Goal: Transaction & Acquisition: Purchase product/service

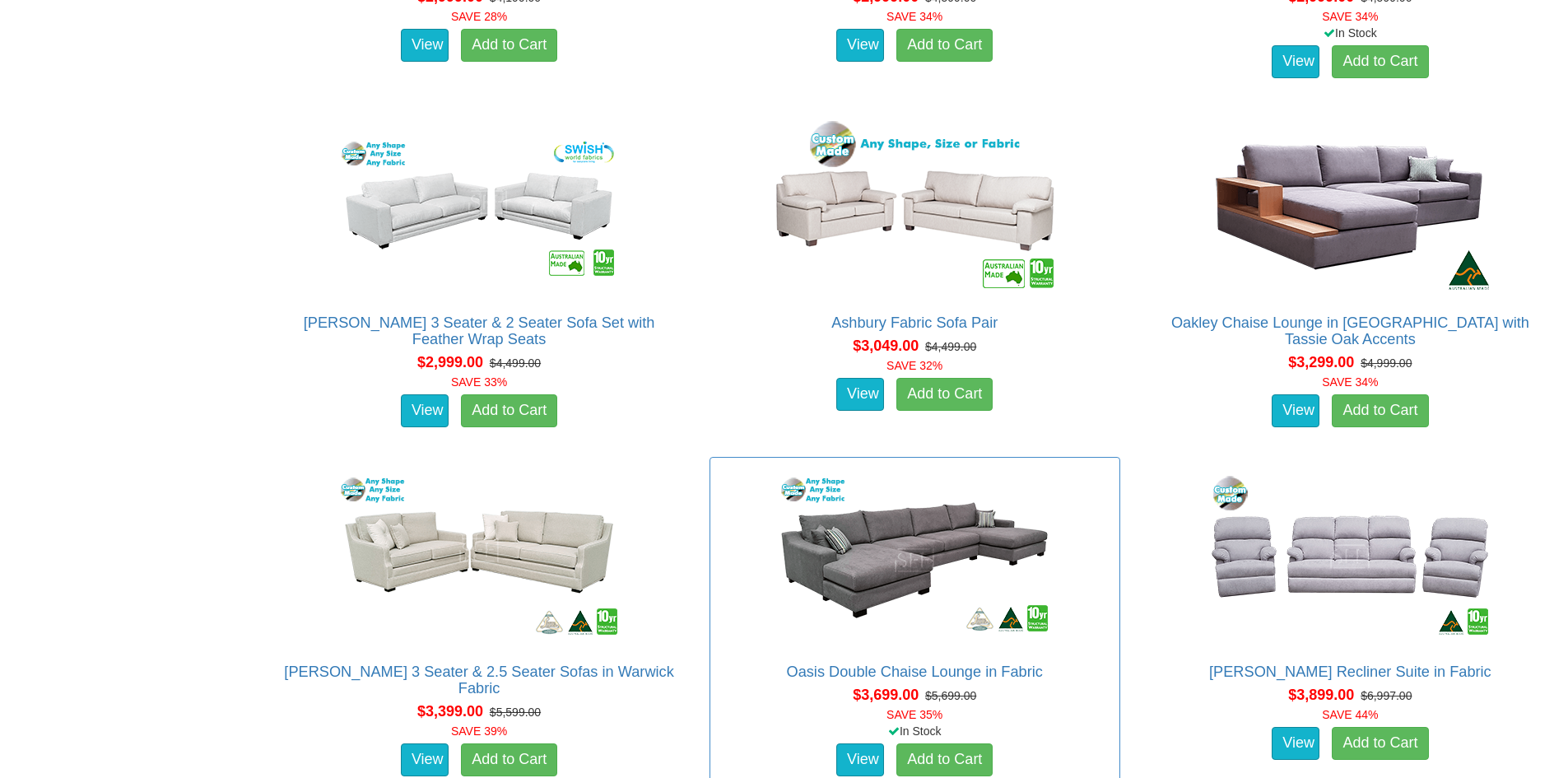
scroll to position [3977, 0]
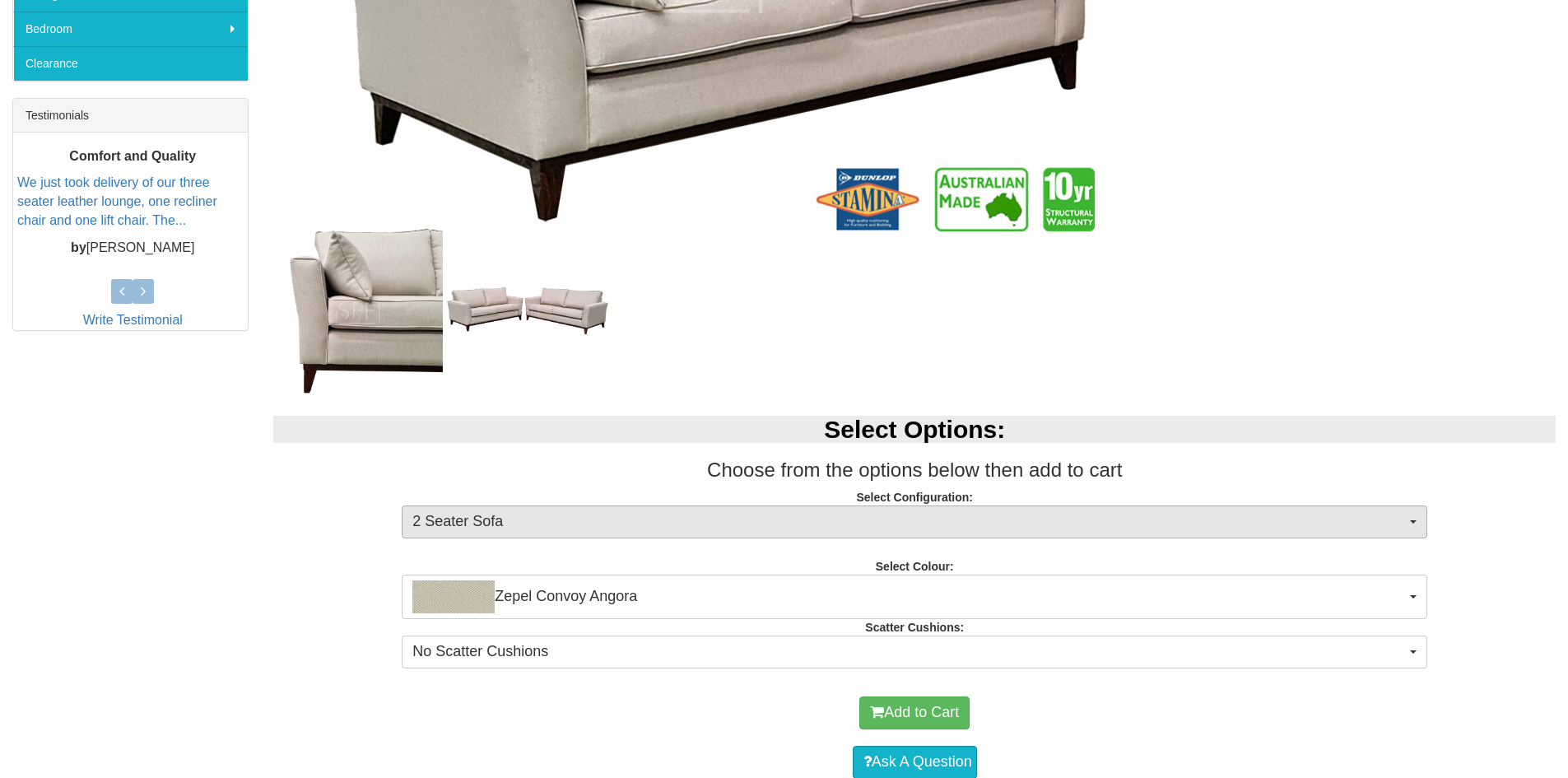
scroll to position [686, 0]
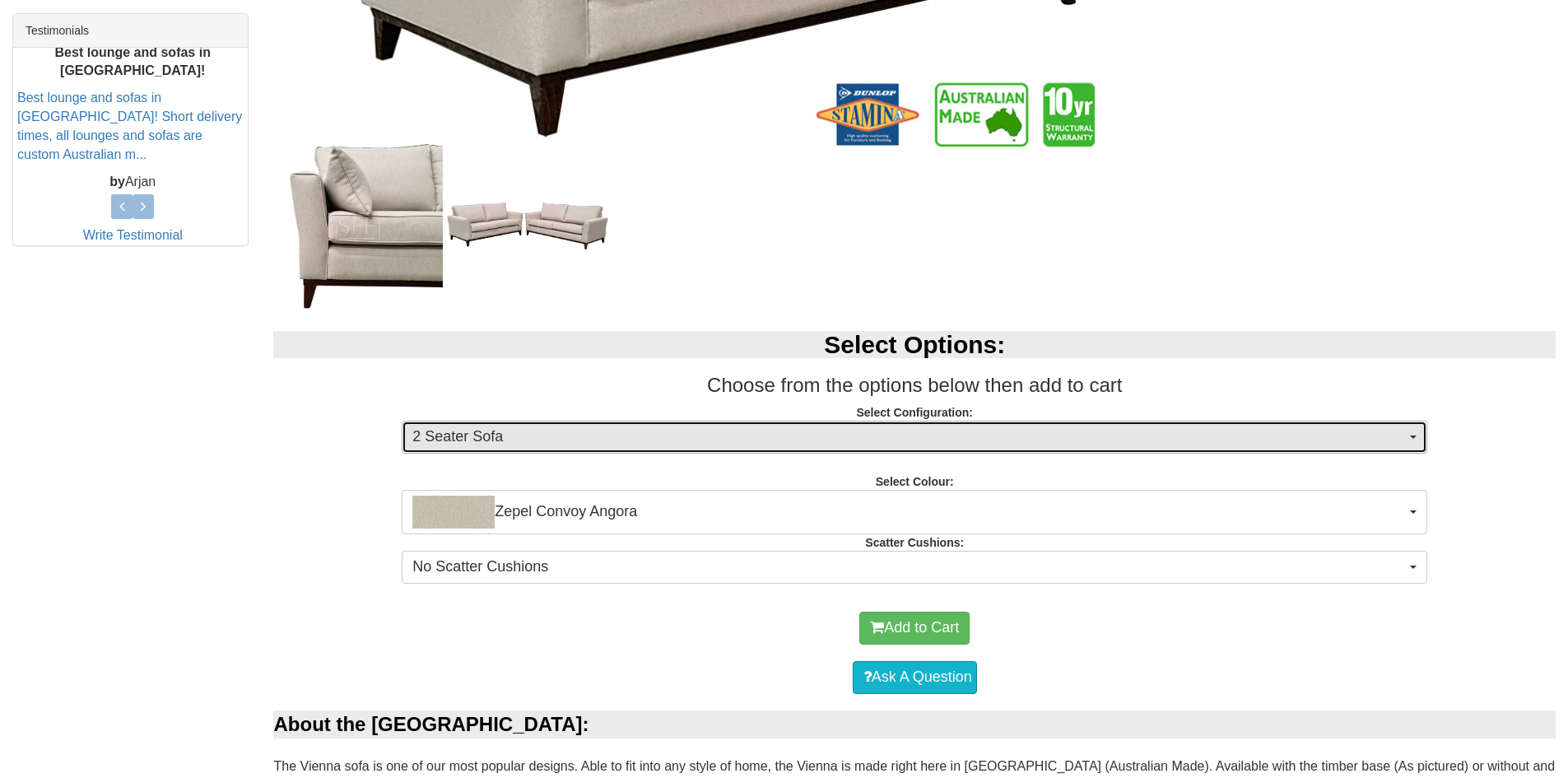
click at [1411, 433] on button "2 Seater Sofa" at bounding box center [915, 437] width 1026 height 33
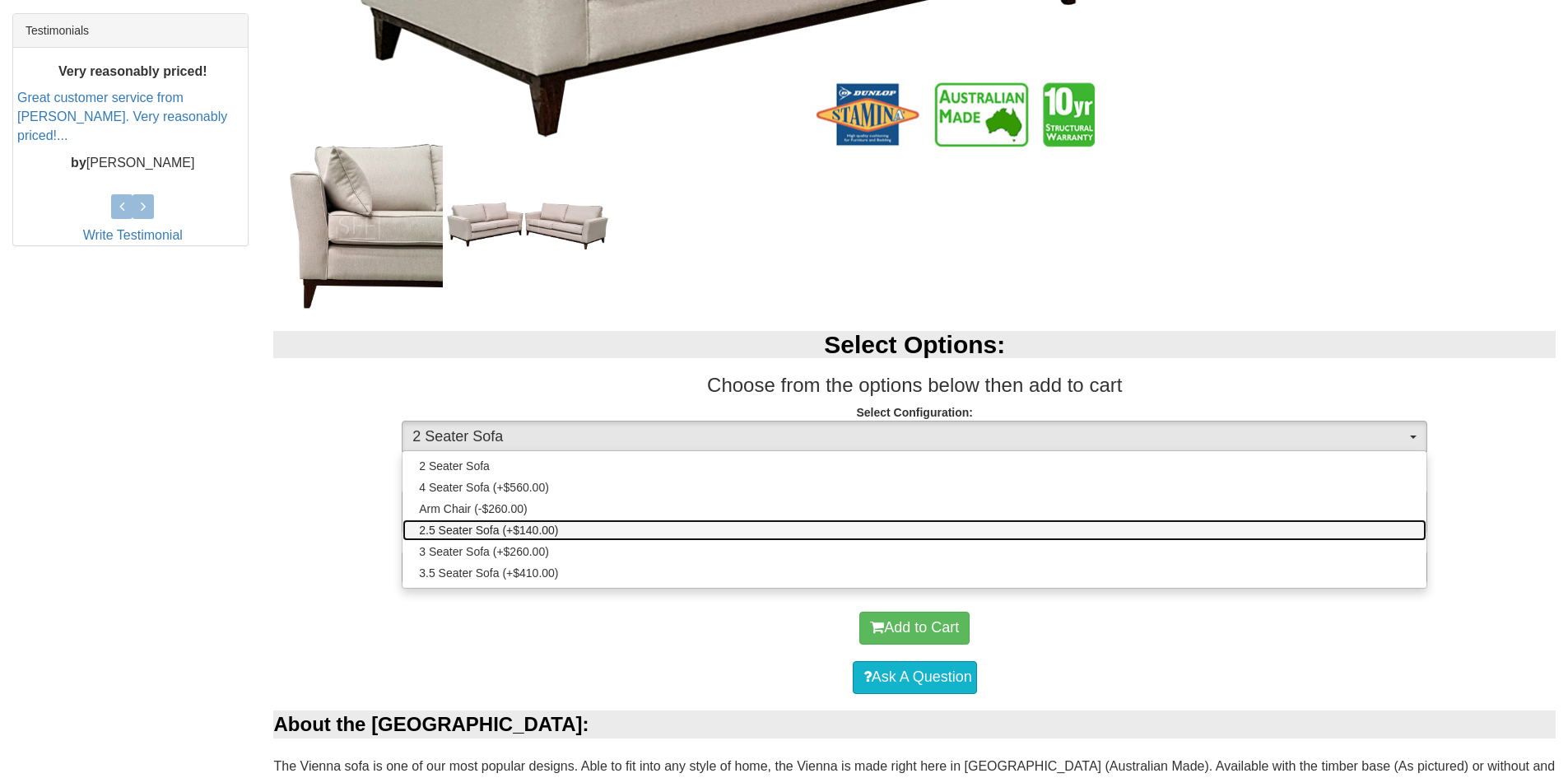
click at [507, 530] on span "2.5 Seater Sofa (+$140.00)" at bounding box center [488, 530] width 139 height 17
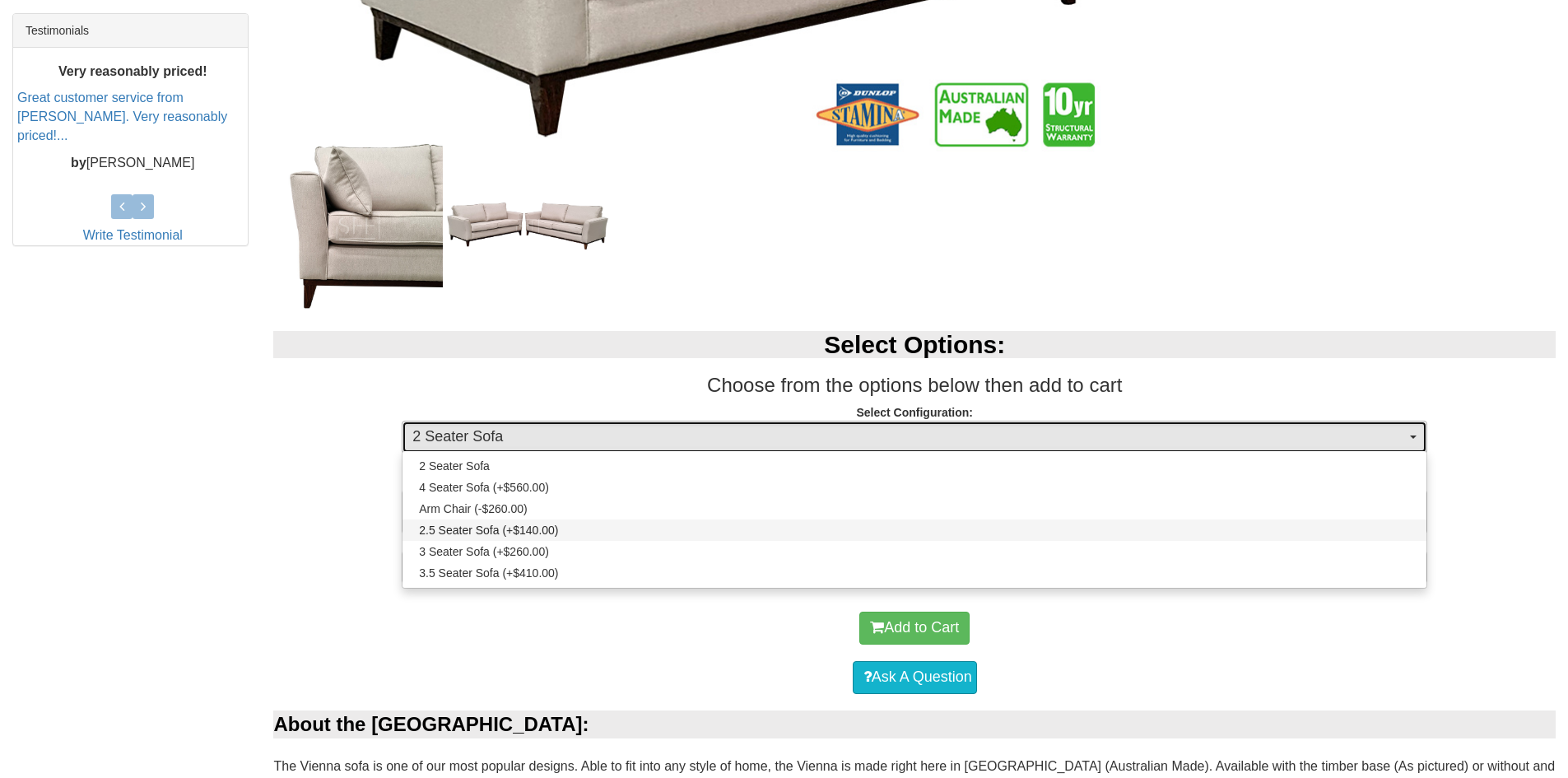
select select "271"
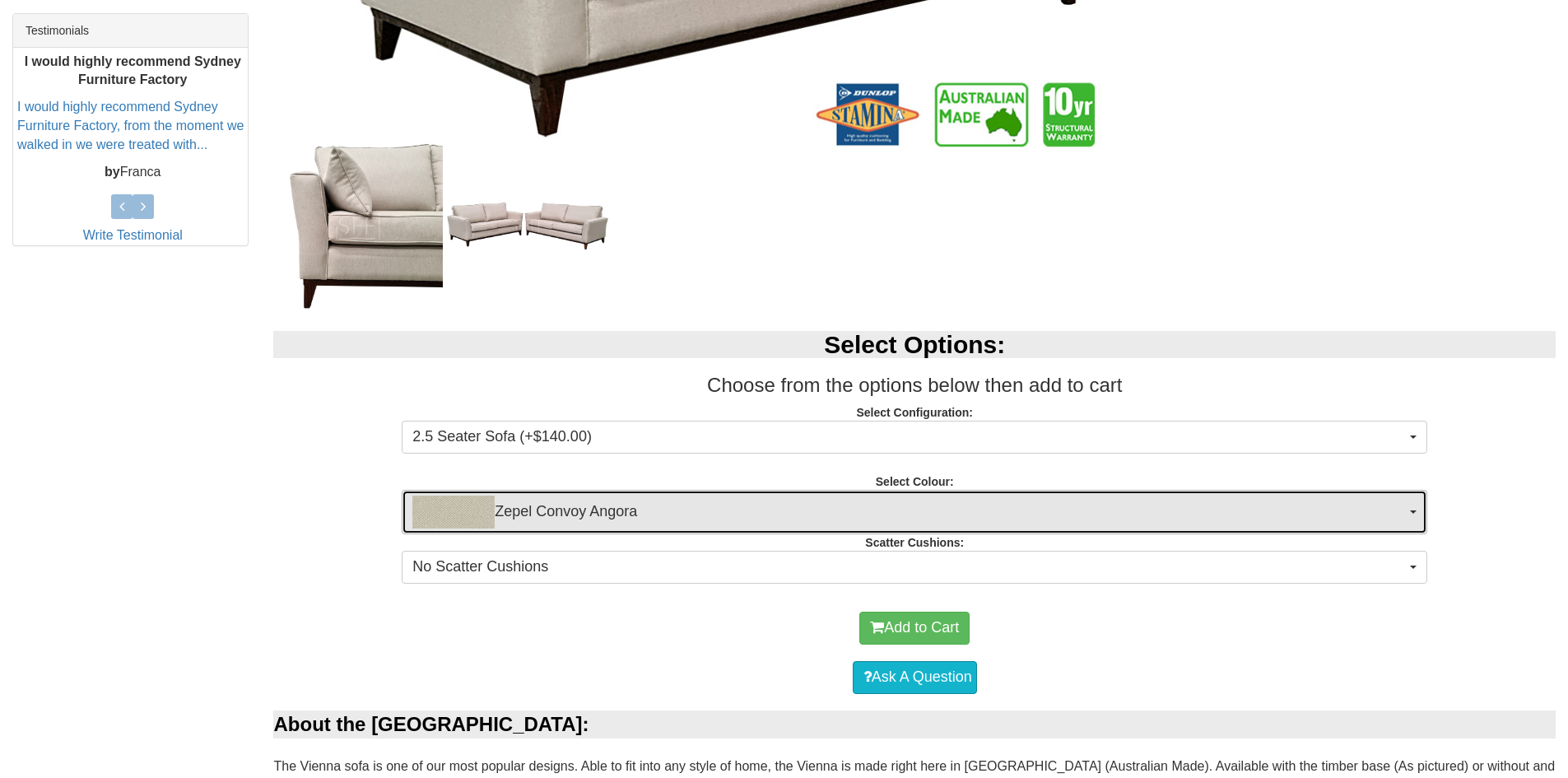
click at [1413, 510] on button "Zepel Convoy Angora" at bounding box center [915, 512] width 1026 height 44
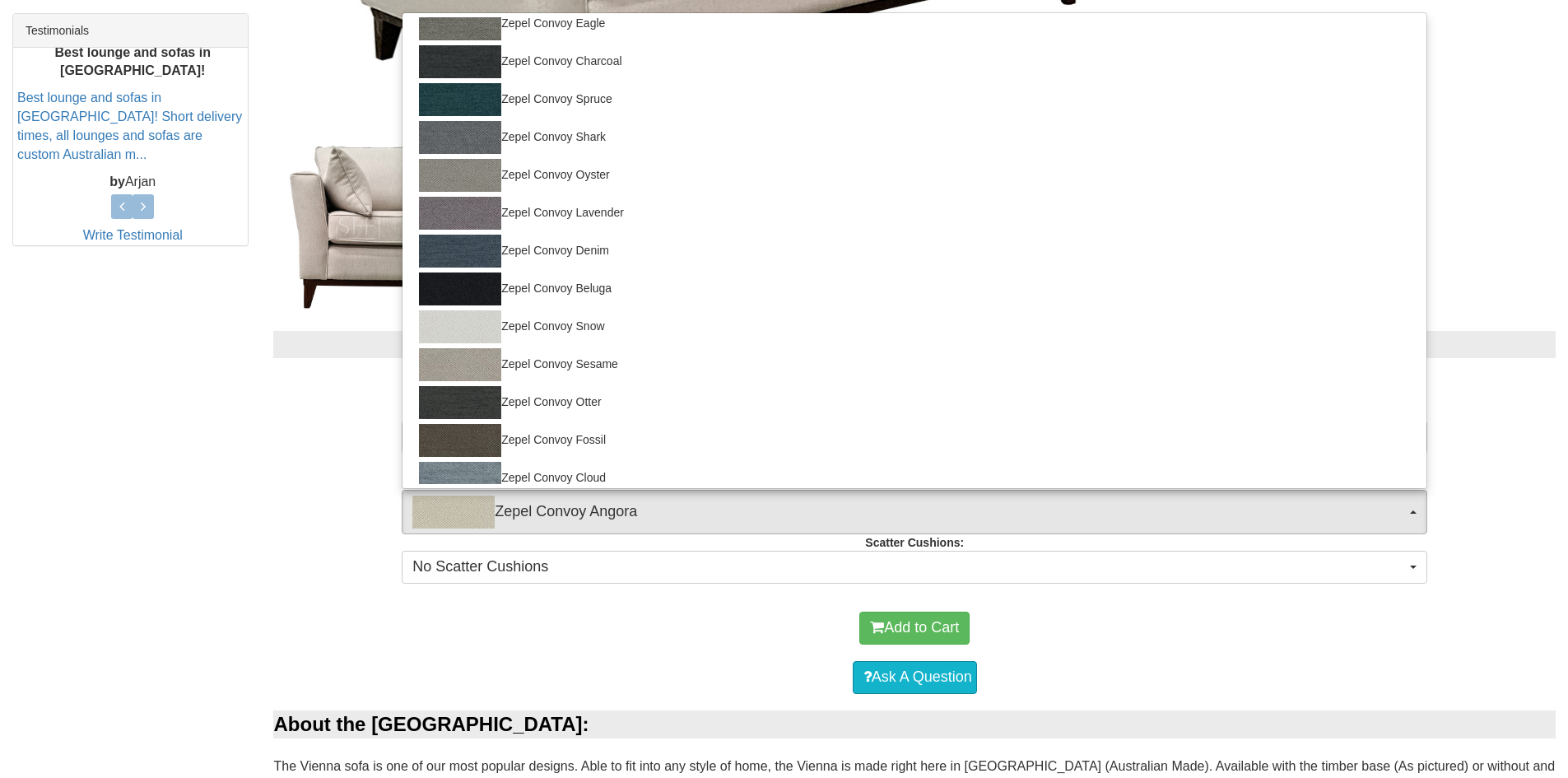
scroll to position [215, 0]
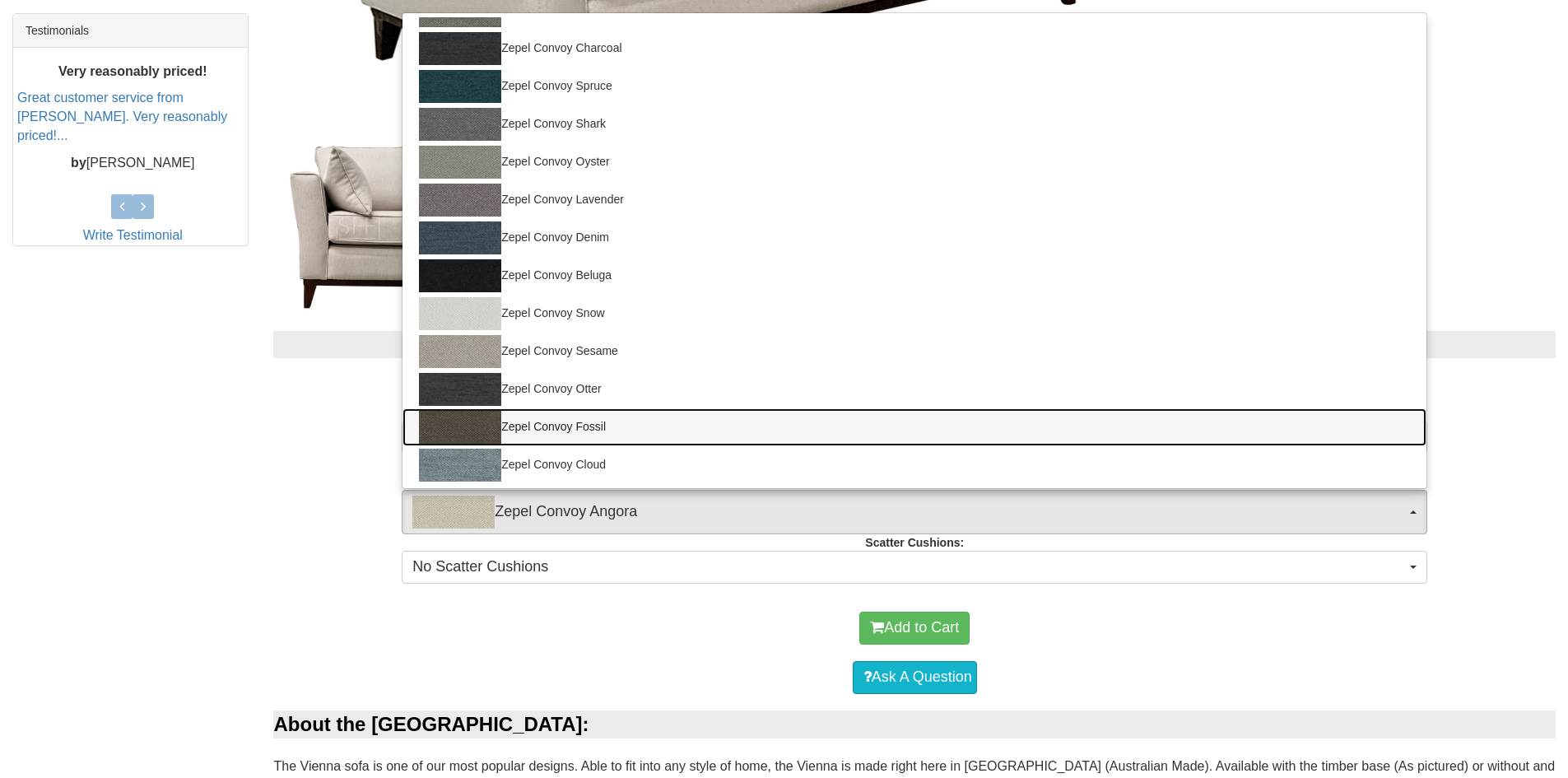
click at [473, 426] on img at bounding box center [459, 427] width 82 height 33
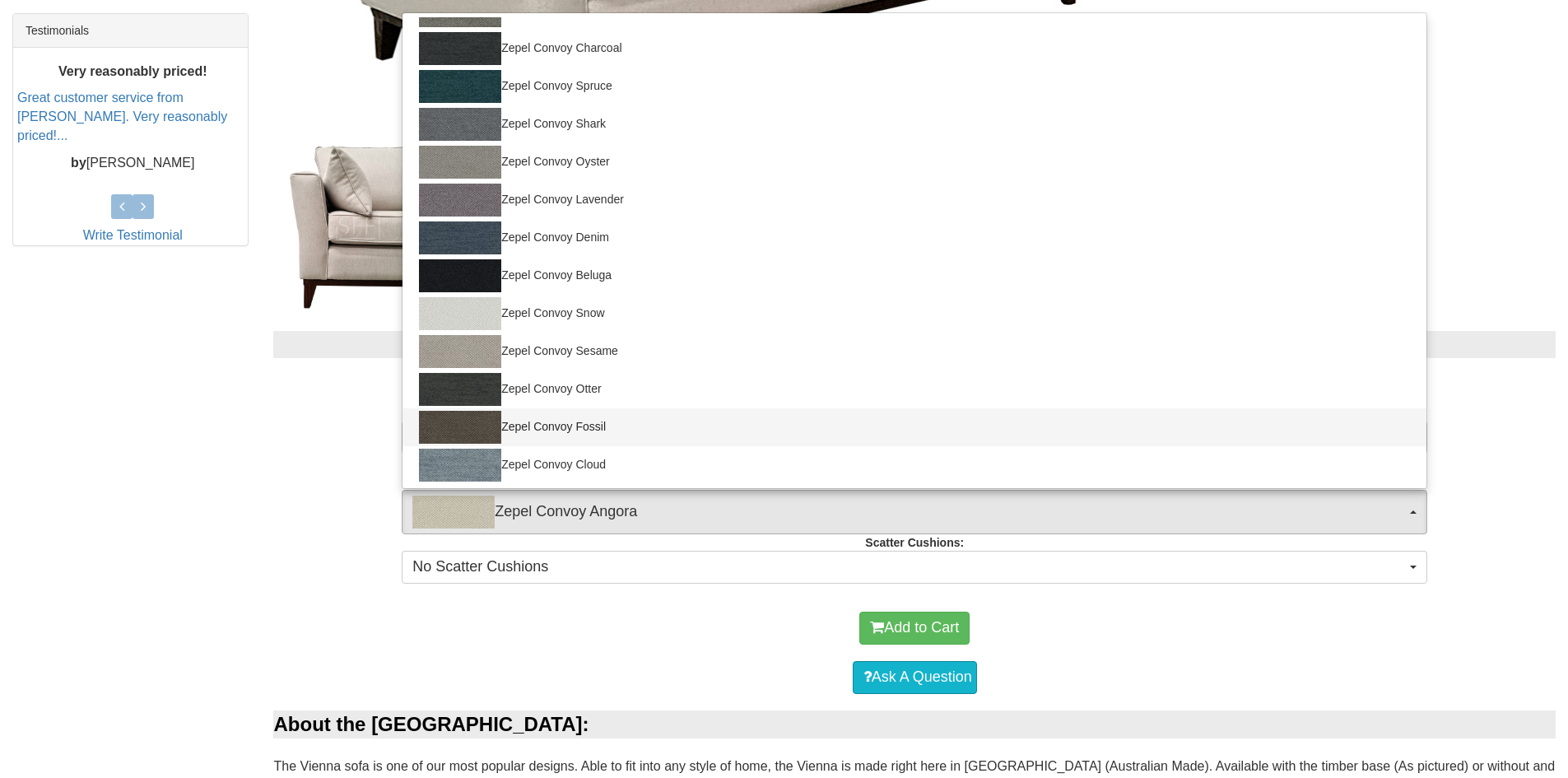
select select "1680"
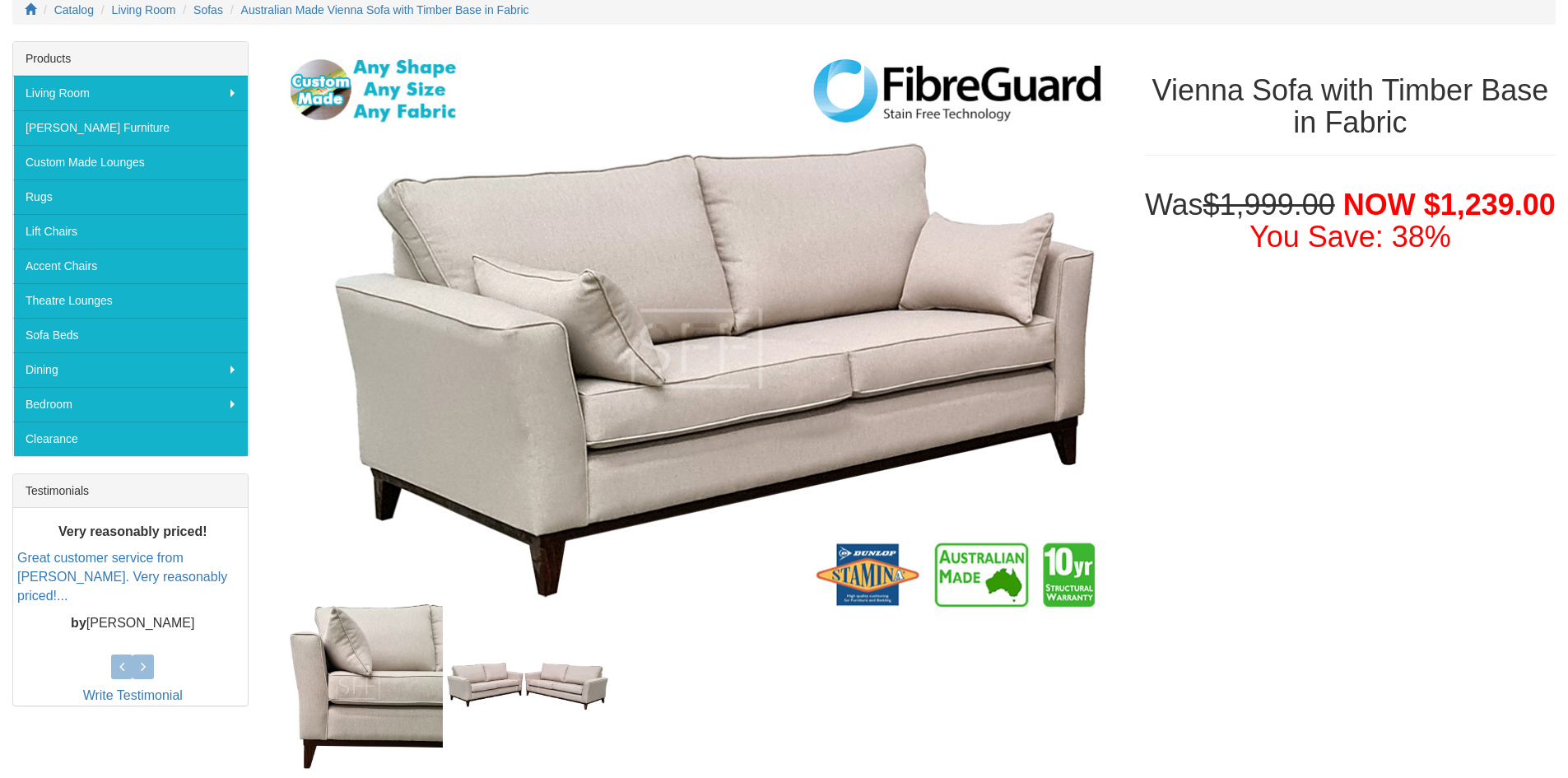
scroll to position [686, 0]
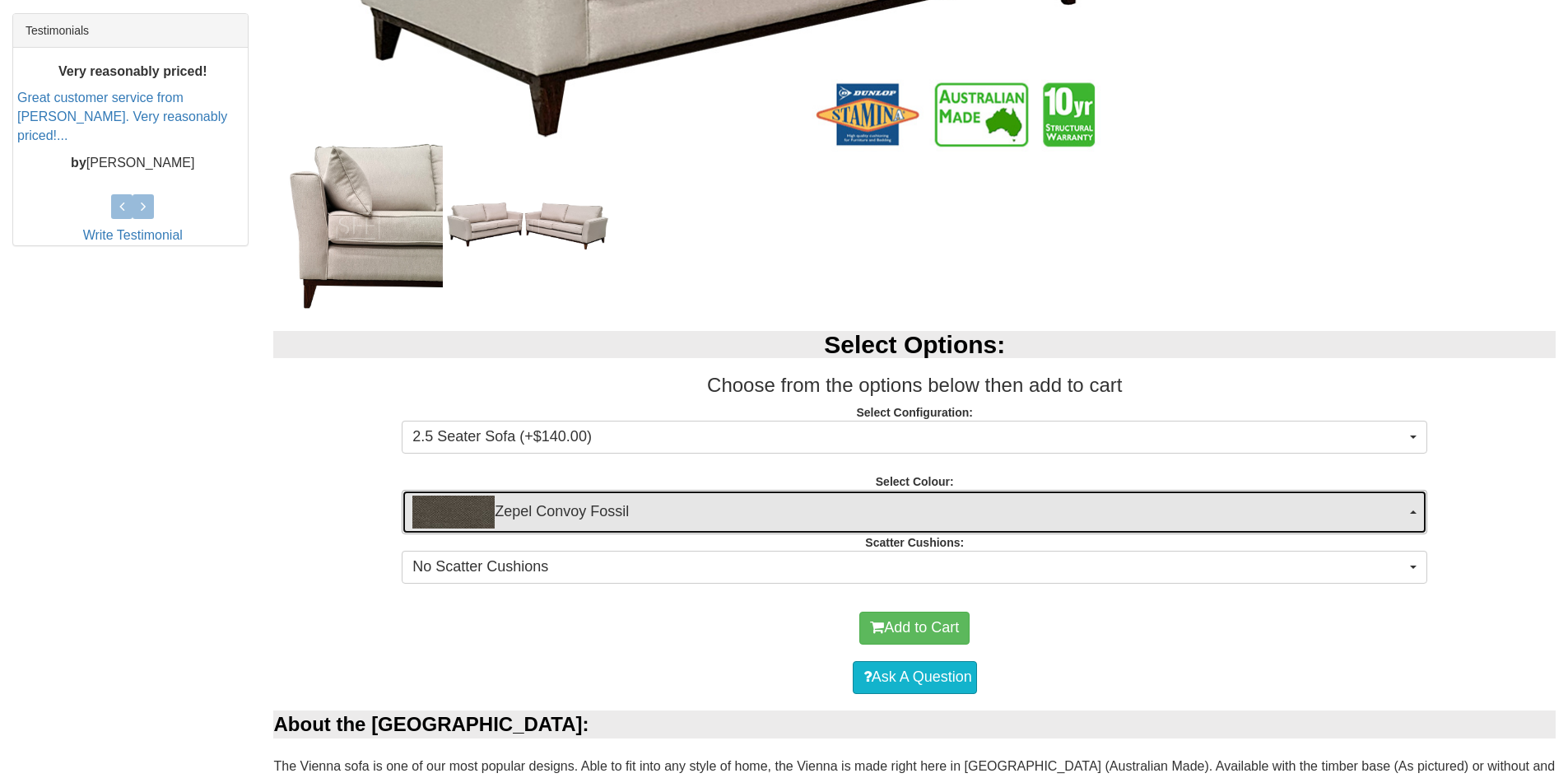
click at [1408, 513] on button "Zepel Convoy Fossil" at bounding box center [915, 512] width 1026 height 44
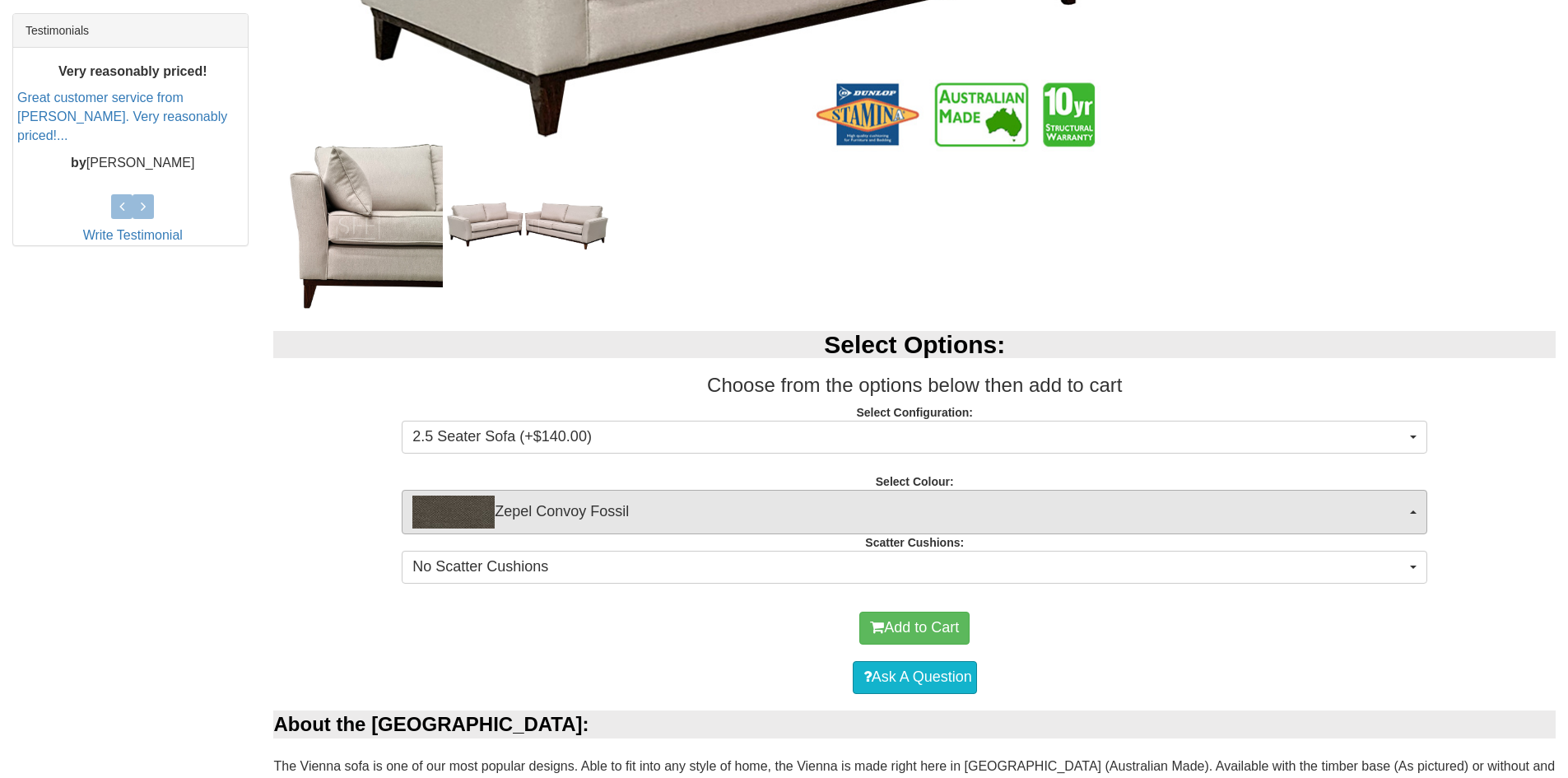
scroll to position [215, 0]
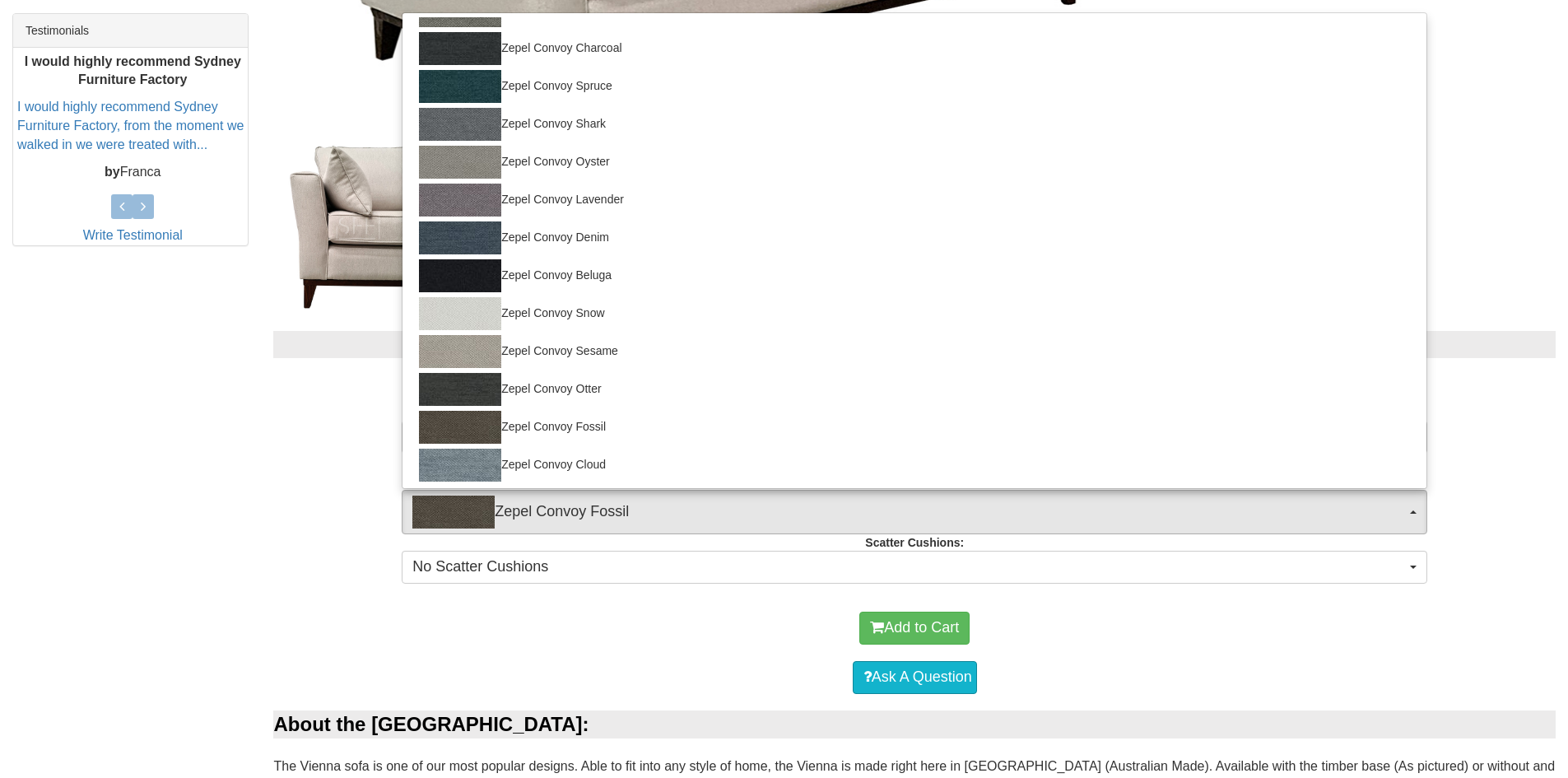
click at [612, 621] on div "Add to Cart" at bounding box center [914, 628] width 1266 height 50
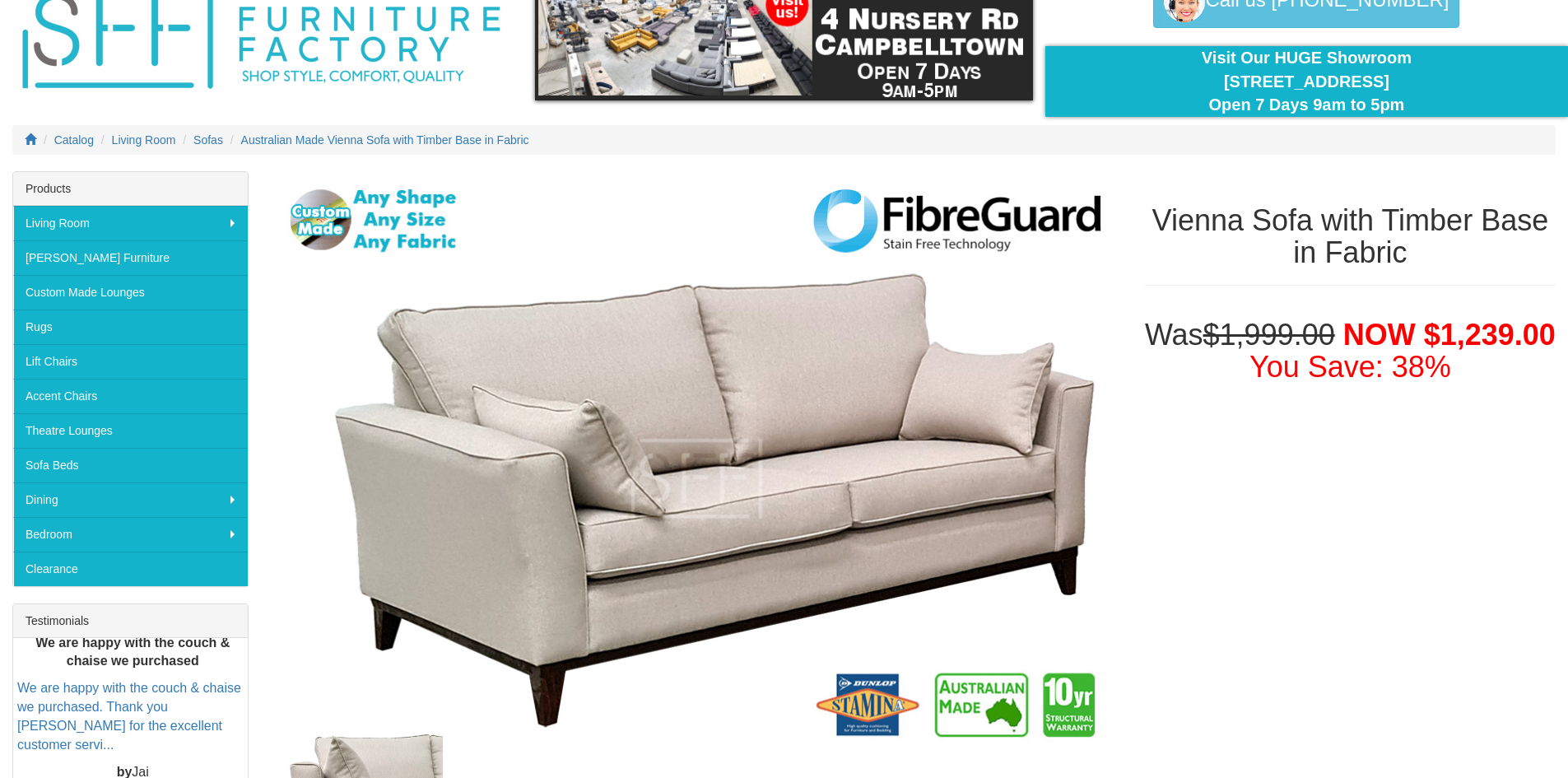
scroll to position [62, 0]
